Goal: Task Accomplishment & Management: Use online tool/utility

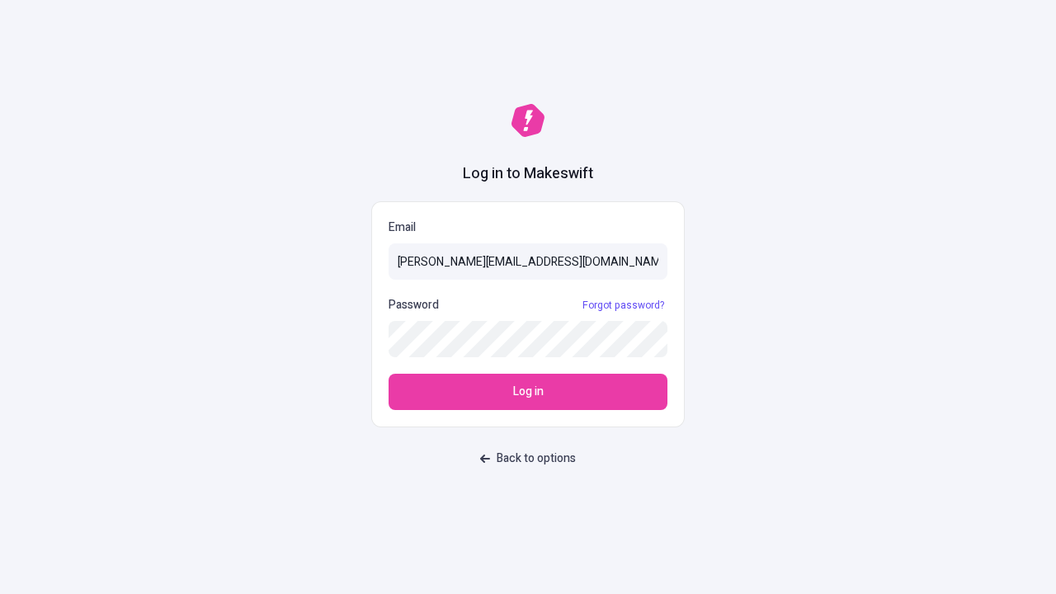
type input "[PERSON_NAME][EMAIL_ADDRESS][DOMAIN_NAME]"
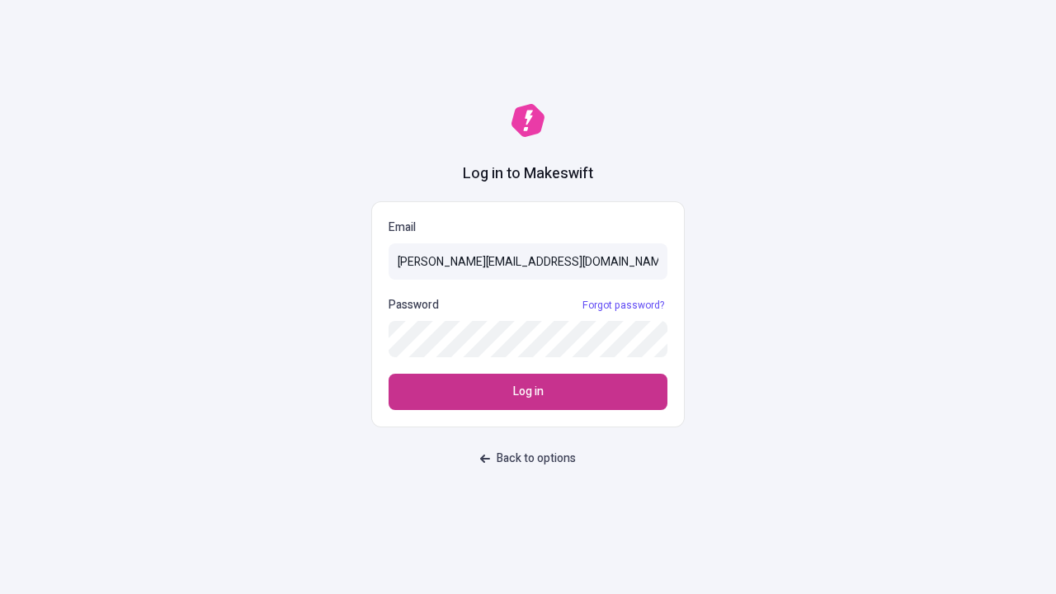
click at [528, 392] on span "Log in" at bounding box center [528, 392] width 31 height 18
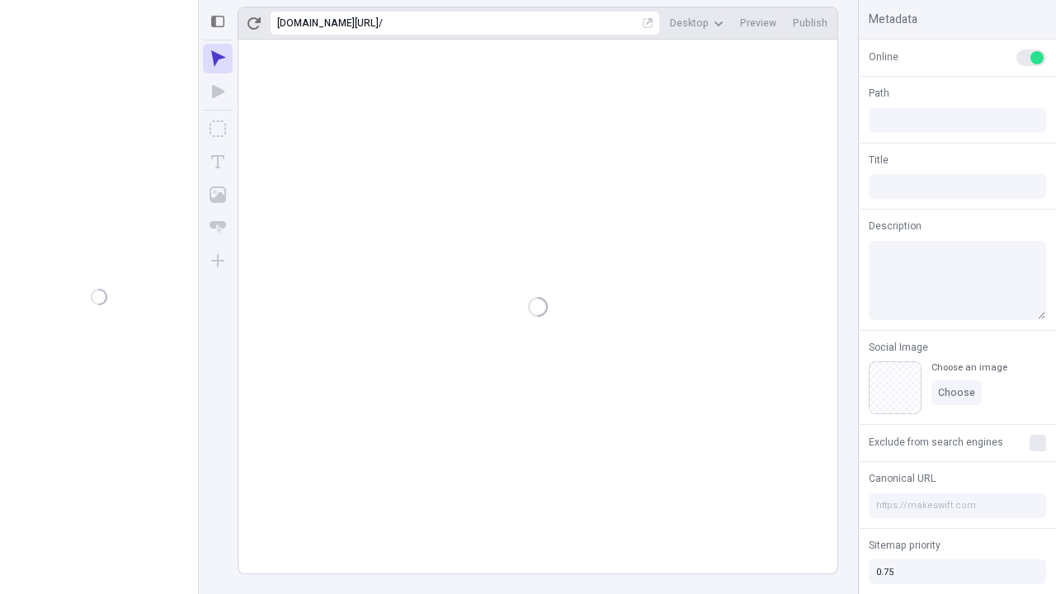
type input "/deep-link-patruus"
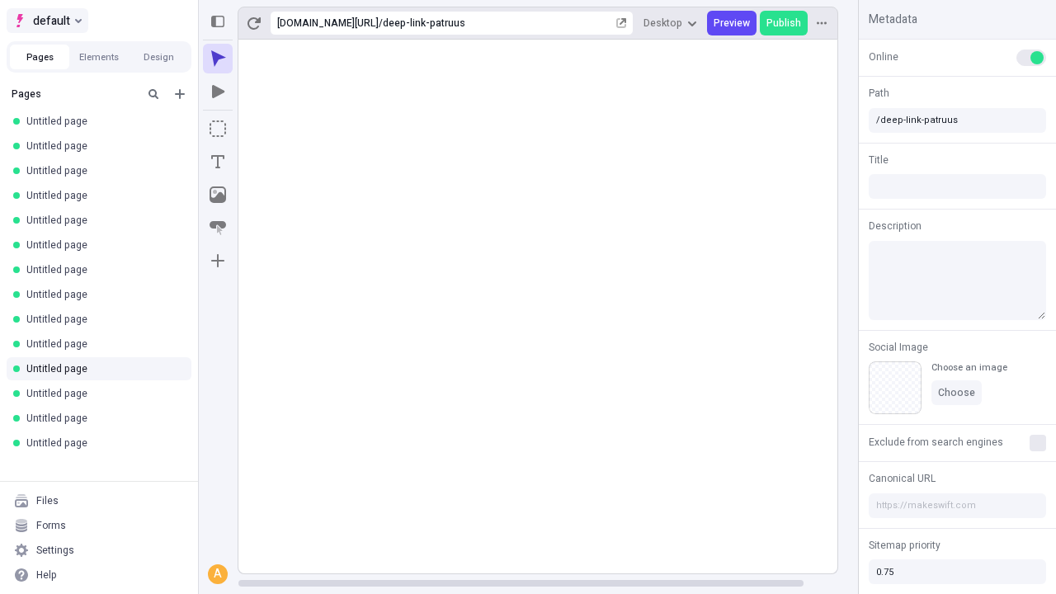
click at [46, 21] on span "default" at bounding box center [51, 21] width 37 height 20
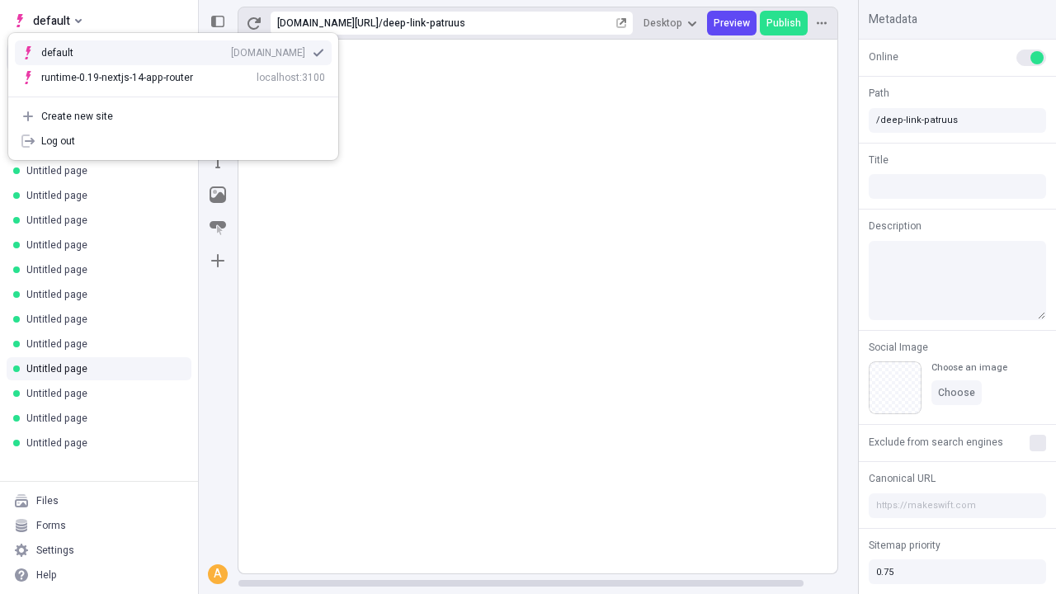
click at [231, 50] on div "qee9k4dy7d.staging.makeswift.site" at bounding box center [268, 52] width 74 height 13
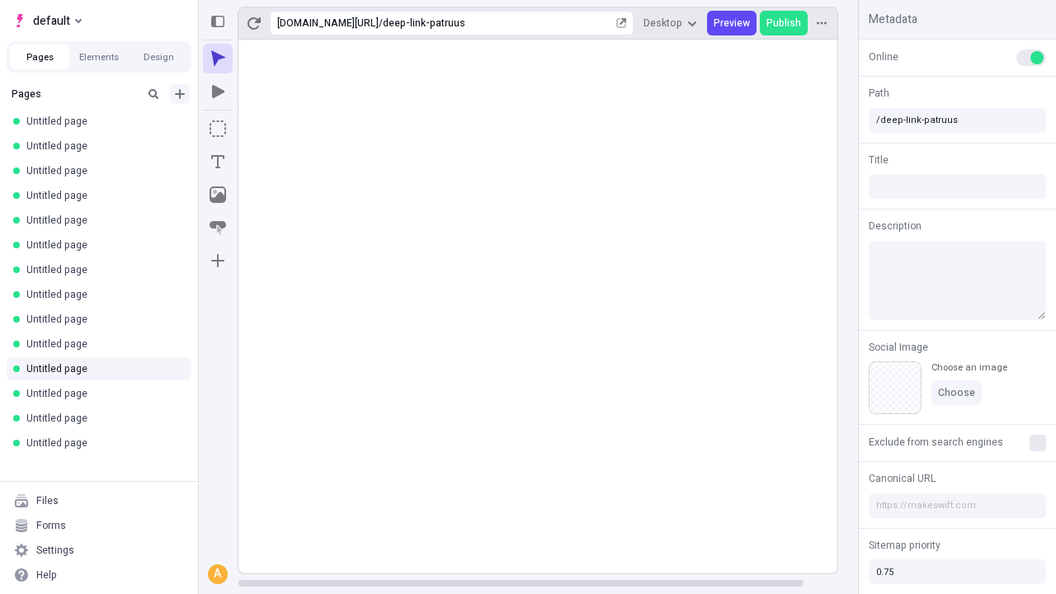
click at [180, 94] on icon "Add new" at bounding box center [180, 94] width 10 height 10
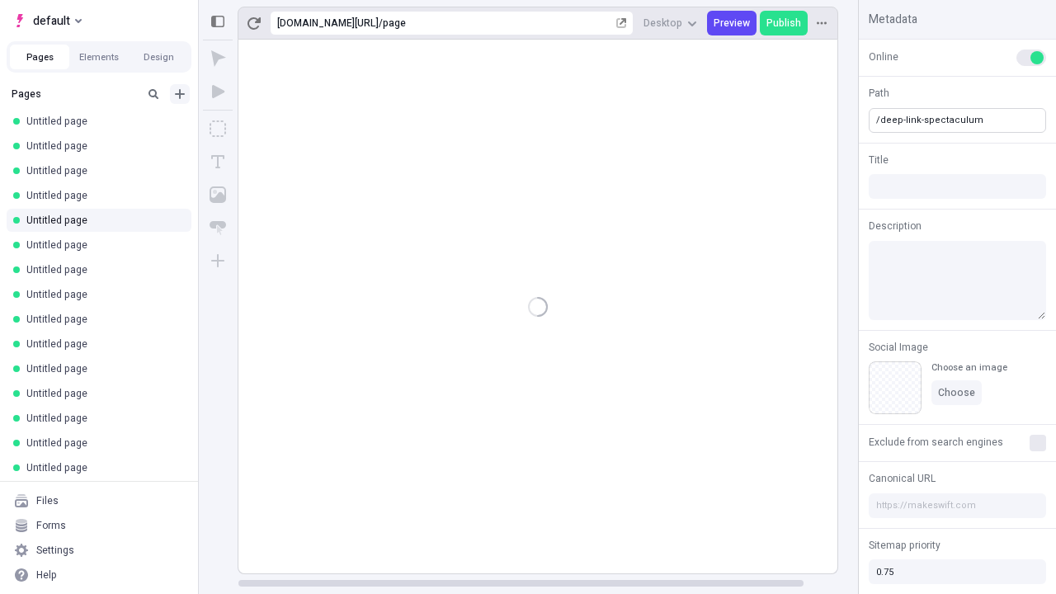
type input "/deep-link-spectaculum"
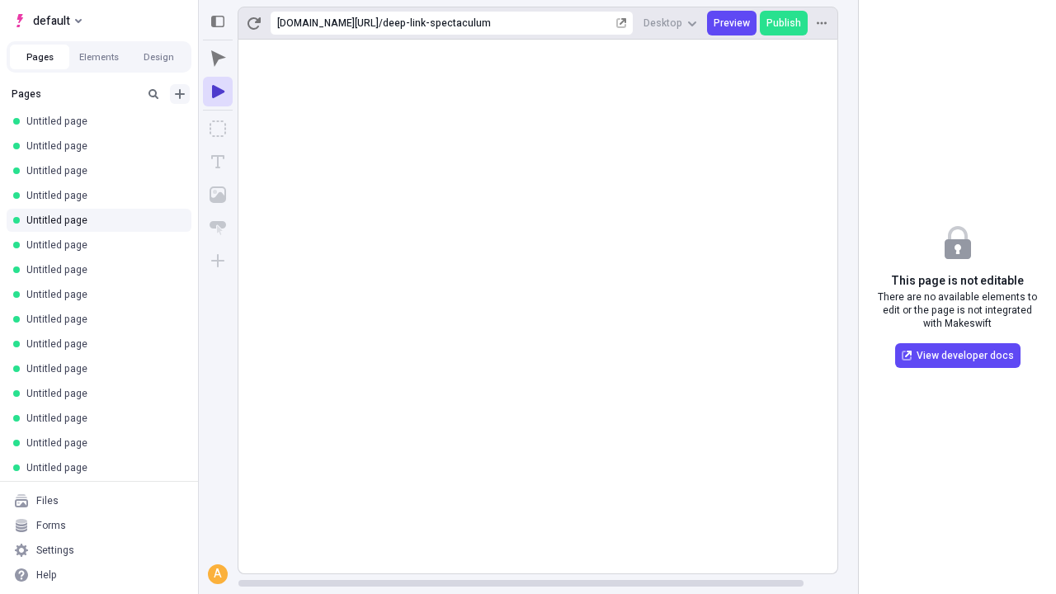
click at [180, 94] on icon "Add new" at bounding box center [180, 94] width 10 height 10
click at [267, 128] on span "Blank page" at bounding box center [277, 127] width 102 height 13
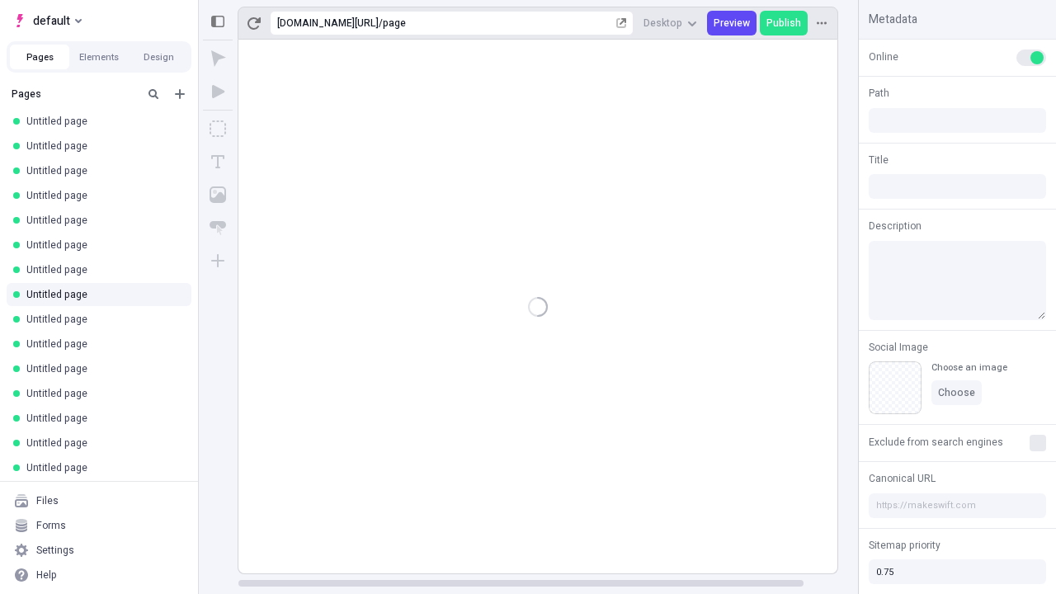
type input "/page"
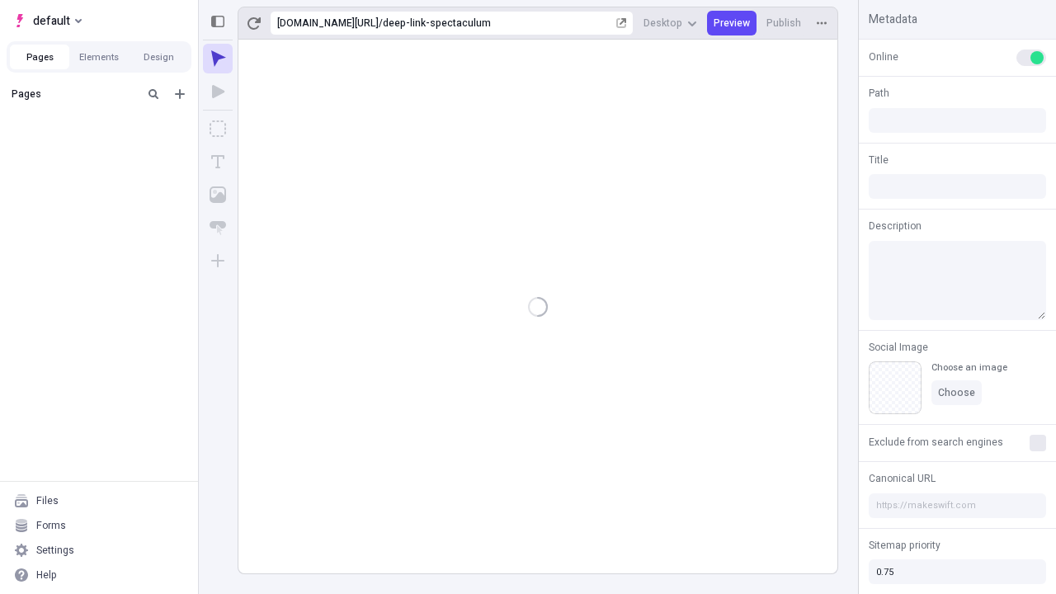
type input "/deep-link-spectaculum"
